Goal: Task Accomplishment & Management: Manage account settings

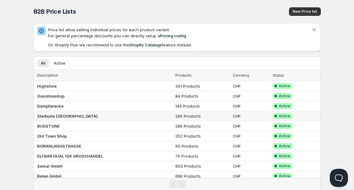
click at [87, 117] on td "Starbuds [GEOGRAPHIC_DATA]" at bounding box center [104, 116] width 140 height 10
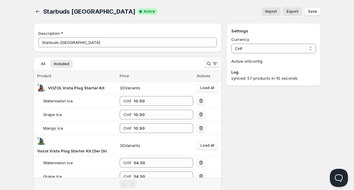
click at [209, 63] on icon "Search and filter results" at bounding box center [209, 63] width 6 height 6
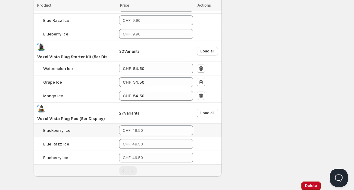
scroll to position [82, 0]
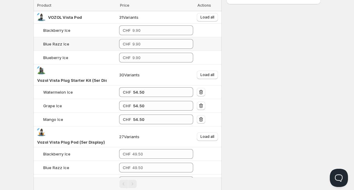
type input "vista pod"
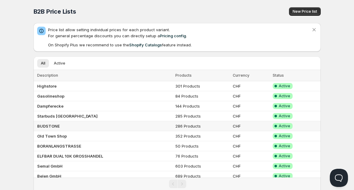
click at [54, 124] on b "BUDSTONE" at bounding box center [48, 125] width 23 height 5
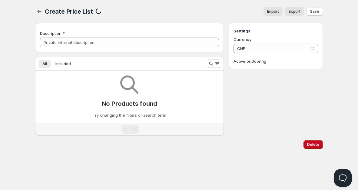
type input "BUDSTONE"
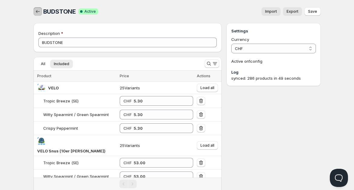
click at [37, 9] on icon "button" at bounding box center [38, 11] width 6 height 6
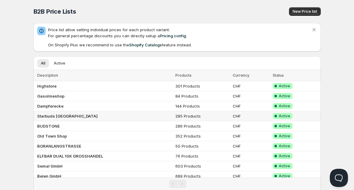
click at [78, 115] on td "Starbuds [GEOGRAPHIC_DATA]" at bounding box center [104, 116] width 140 height 10
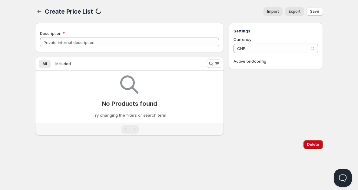
type input "Starbuds [GEOGRAPHIC_DATA]"
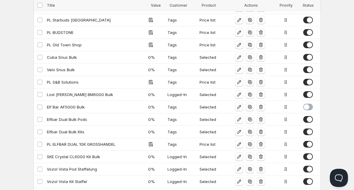
scroll to position [168, 0]
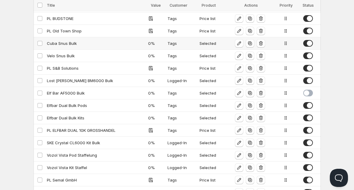
click at [305, 43] on span at bounding box center [308, 43] width 10 height 7
click at [310, 54] on span at bounding box center [308, 55] width 10 height 7
click at [310, 128] on span at bounding box center [308, 130] width 10 height 7
click at [308, 139] on span at bounding box center [308, 142] width 10 height 7
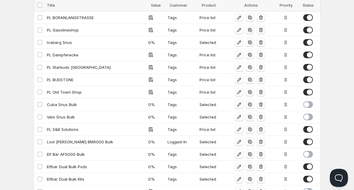
scroll to position [0, 0]
